Goal: Information Seeking & Learning: Learn about a topic

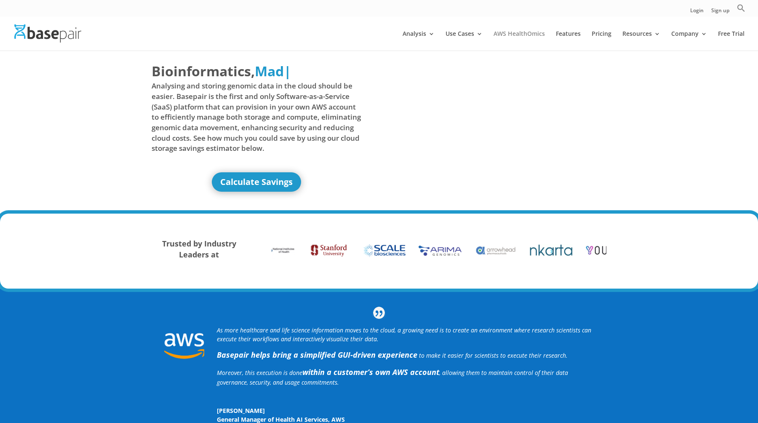
click at [501, 35] on link "AWS HealthOmics" at bounding box center [518, 41] width 51 height 20
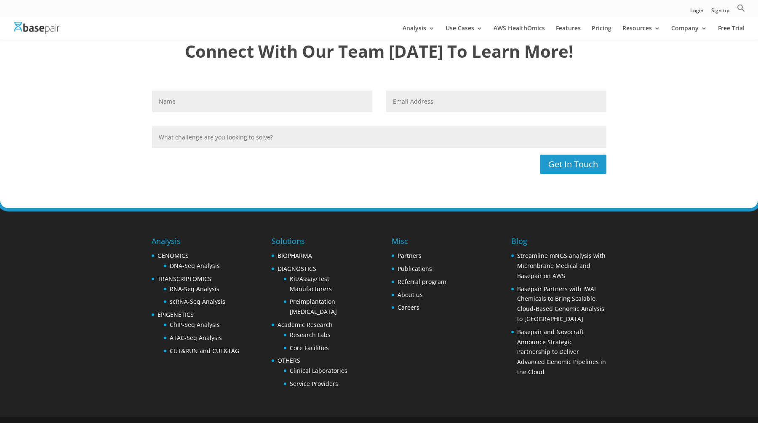
scroll to position [2305, 0]
